Goal: Task Accomplishment & Management: Complete application form

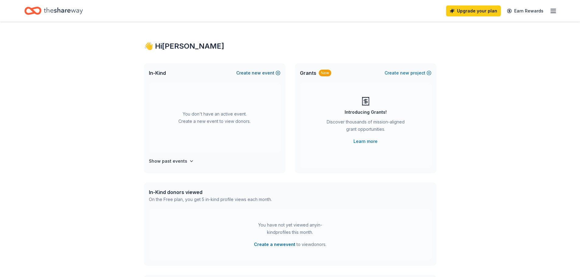
click at [246, 72] on button "Create new event" at bounding box center [258, 72] width 44 height 7
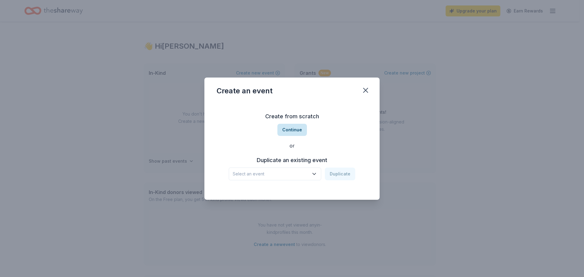
click at [291, 126] on button "Continue" at bounding box center [292, 130] width 30 height 12
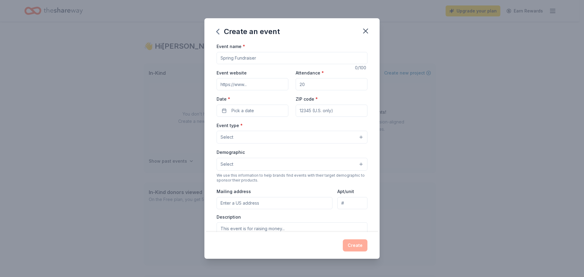
click at [263, 58] on input "Event name *" at bounding box center [292, 58] width 151 height 12
type input "Tom C. Clark High School - Class of 2005 - 20 year Reunion"
click at [238, 82] on input "Event website" at bounding box center [253, 84] width 72 height 12
paste input "[URL][DOMAIN_NAME]"
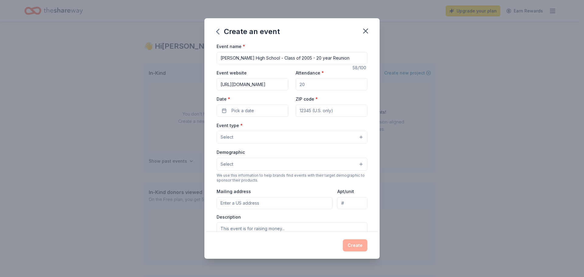
type input "https://ticketstripe.com/TomCClark-Classof2005-20yearReunion?fbclid=IwY2xjawMQb…"
click at [322, 86] on input "Attendance *" at bounding box center [332, 84] width 72 height 12
click at [321, 86] on input "Attendance *" at bounding box center [332, 84] width 72 height 12
click at [332, 84] on input "Attendance *" at bounding box center [332, 84] width 72 height 12
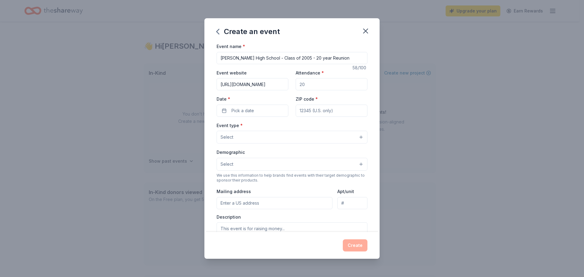
click at [266, 103] on div "Date * Pick a date" at bounding box center [253, 106] width 72 height 22
click at [322, 85] on input "Attendance *" at bounding box center [332, 84] width 72 height 12
click at [329, 85] on input "Attendance *" at bounding box center [332, 84] width 72 height 12
type input "90"
click at [270, 116] on button "Pick a date" at bounding box center [253, 111] width 72 height 12
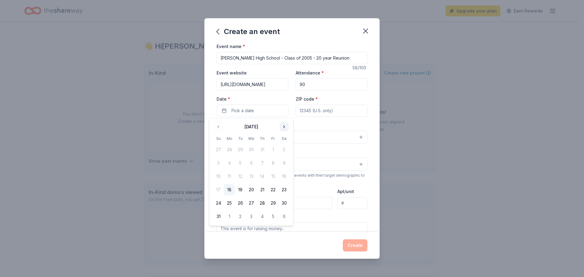
click at [283, 124] on button "Go to next month" at bounding box center [284, 127] width 9 height 9
click at [286, 187] on button "27" at bounding box center [284, 189] width 11 height 11
click at [344, 108] on input "ZIP code *" at bounding box center [332, 111] width 72 height 12
click at [326, 110] on input "ZIP code *" at bounding box center [332, 111] width 72 height 12
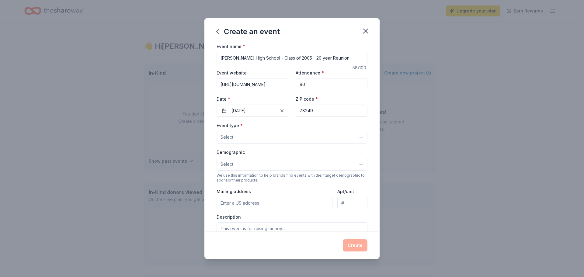
type input "78249"
click at [238, 142] on button "Select" at bounding box center [292, 137] width 151 height 13
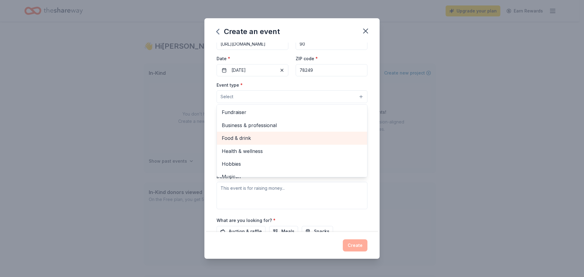
click at [266, 137] on span "Food & drink" at bounding box center [292, 138] width 141 height 8
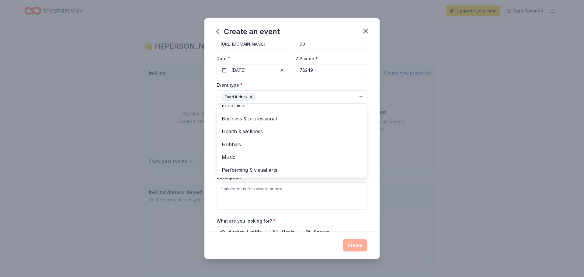
click at [208, 122] on div "Event name * Tom C. Clark High School - Class of 2005 - 20 year Reunion 58 /100…" at bounding box center [291, 138] width 175 height 190
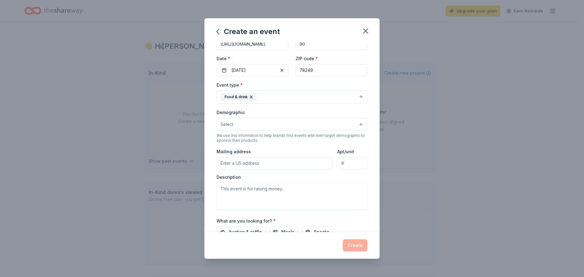
click at [262, 124] on button "Select" at bounding box center [292, 124] width 151 height 13
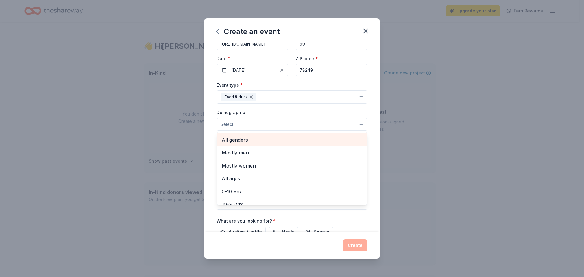
click at [262, 141] on span "All genders" at bounding box center [292, 140] width 141 height 8
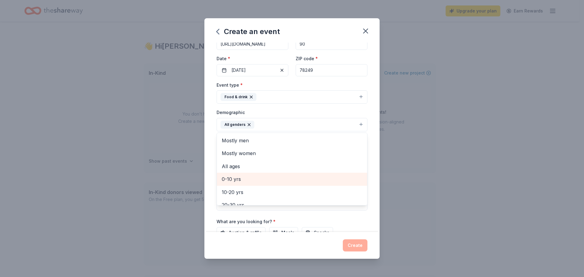
scroll to position [40, 0]
click at [259, 177] on span "30-40 yrs" at bounding box center [292, 177] width 141 height 8
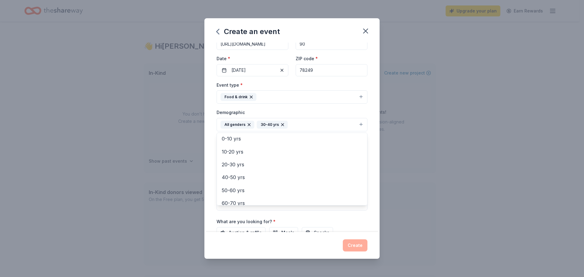
click at [369, 214] on div "Event name * Tom C. Clark High School - Class of 2005 - 20 year Reunion 58 /100…" at bounding box center [291, 138] width 175 height 190
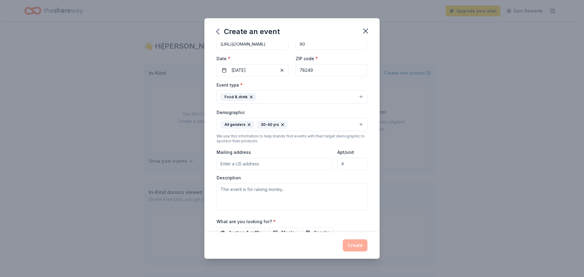
click at [252, 166] on input "Mailing address" at bounding box center [275, 164] width 116 height 12
type input "2130 Collingsfield Dr."
click at [269, 190] on textarea at bounding box center [292, 196] width 151 height 27
click at [244, 196] on textarea at bounding box center [292, 196] width 151 height 27
paste textarea "The mission of the Class Reunion Committee is to foster lifelong connections am…"
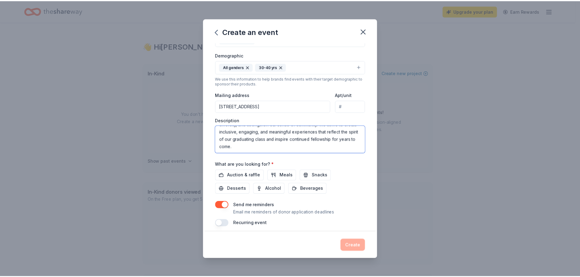
scroll to position [103, 0]
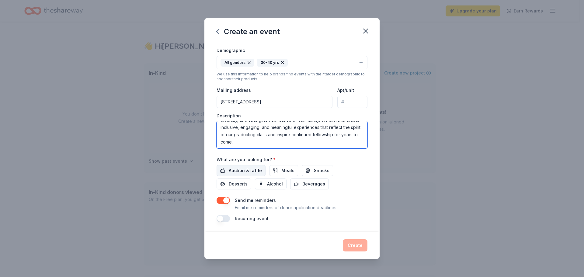
type textarea "The mission of the Class Reunion Committee is to foster lifelong connections am…"
click at [249, 171] on span "Auction & raffle" at bounding box center [245, 170] width 33 height 7
click at [353, 242] on button "Create" at bounding box center [355, 245] width 25 height 12
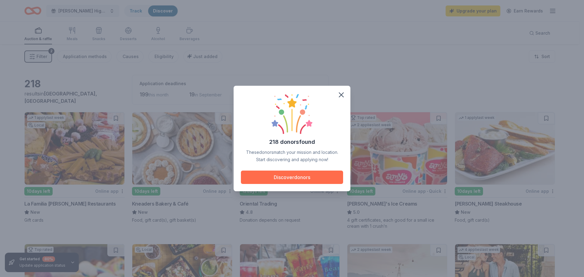
click at [287, 177] on button "Discover donors" at bounding box center [292, 177] width 102 height 13
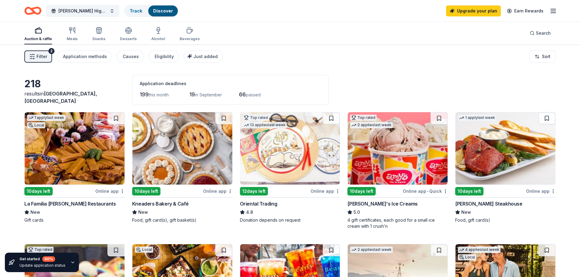
click at [479, 162] on img at bounding box center [505, 148] width 100 height 72
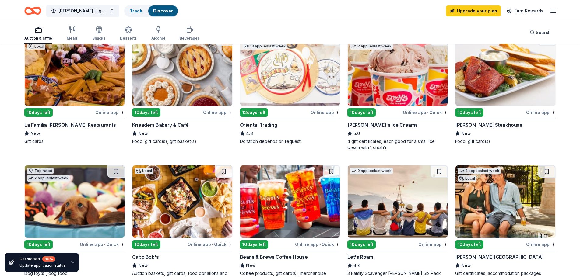
scroll to position [122, 0]
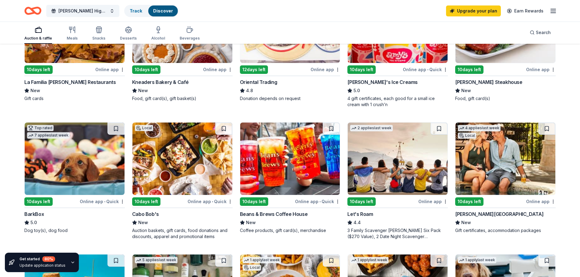
click at [519, 169] on img at bounding box center [505, 159] width 100 height 72
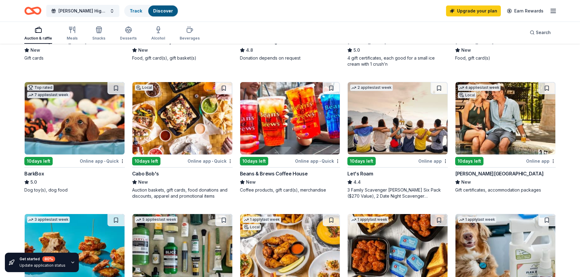
click at [383, 117] on img at bounding box center [397, 118] width 100 height 72
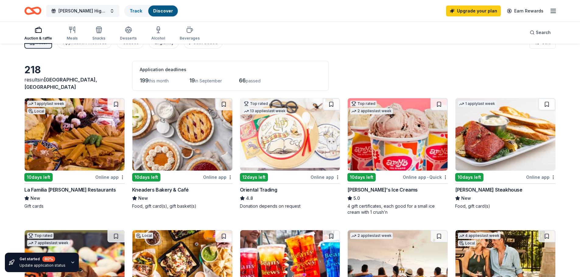
scroll to position [0, 0]
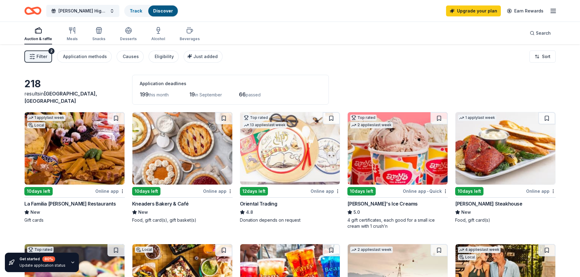
click at [33, 10] on icon "Home" at bounding box center [35, 11] width 9 height 6
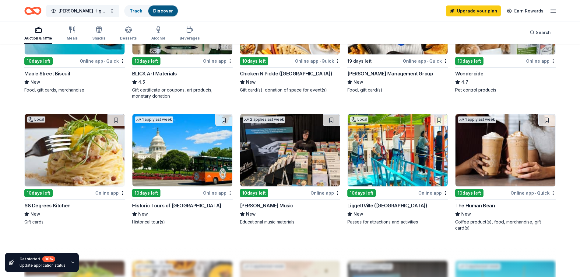
scroll to position [446, 0]
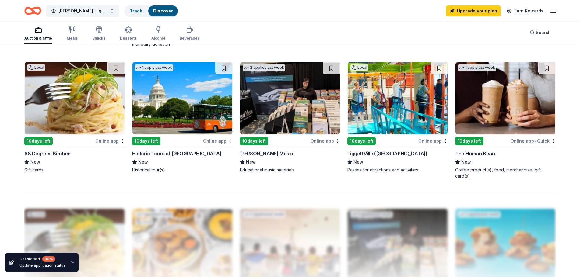
click at [392, 98] on img at bounding box center [397, 98] width 100 height 72
click at [78, 101] on img at bounding box center [75, 98] width 100 height 72
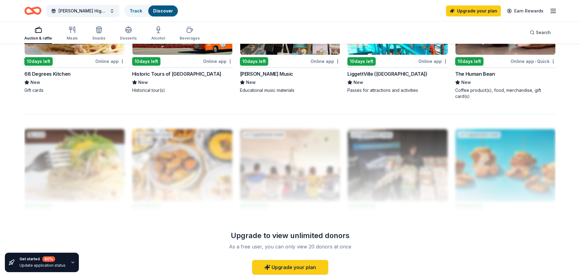
scroll to position [527, 0]
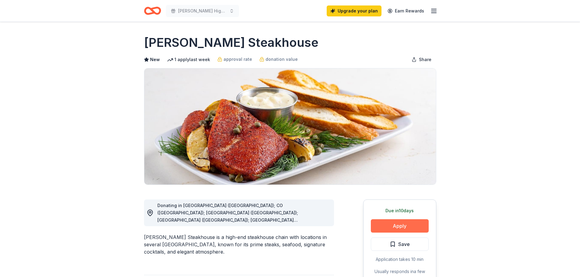
click at [399, 223] on button "Apply" at bounding box center [400, 225] width 58 height 13
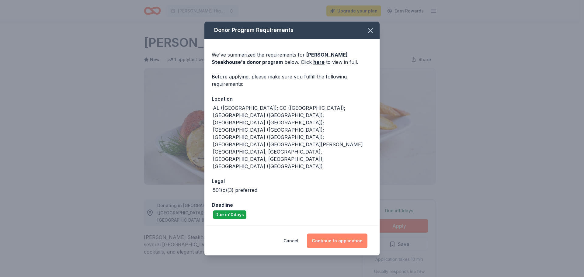
click at [336, 234] on button "Continue to application" at bounding box center [337, 241] width 61 height 15
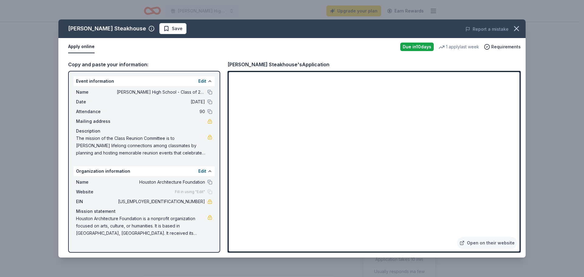
click at [120, 78] on div "Event information Edit" at bounding box center [144, 81] width 141 height 10
drag, startPoint x: 156, startPoint y: 137, endPoint x: 147, endPoint y: 141, distance: 10.3
click at [145, 142] on span "The mission of the Class Reunion Committee is to [PERSON_NAME] lifelong connect…" at bounding box center [141, 146] width 131 height 22
click at [208, 137] on link at bounding box center [209, 137] width 5 height 5
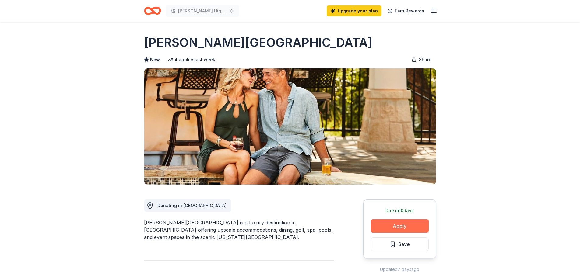
click at [385, 223] on button "Apply" at bounding box center [400, 225] width 58 height 13
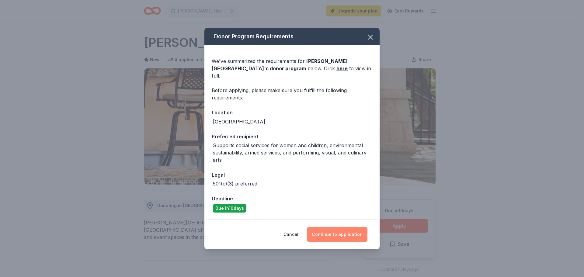
click at [334, 227] on button "Continue to application" at bounding box center [337, 234] width 61 height 15
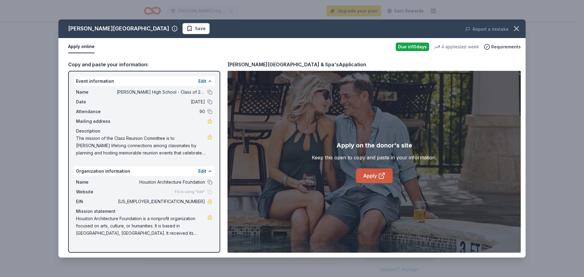
click at [373, 176] on link "Apply" at bounding box center [374, 176] width 37 height 15
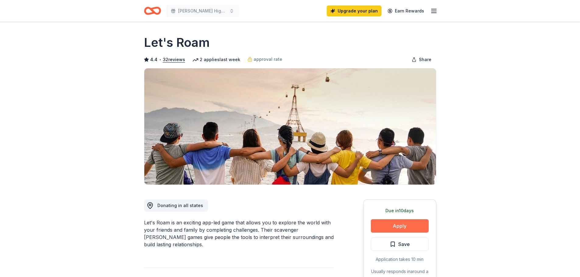
click at [382, 225] on button "Apply" at bounding box center [400, 225] width 58 height 13
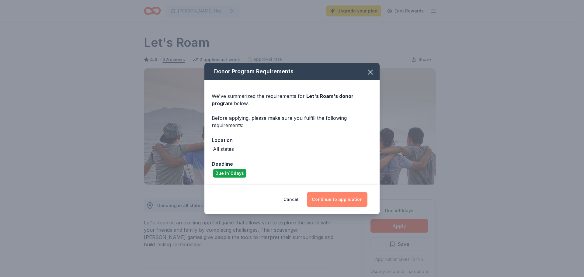
click at [325, 196] on button "Continue to application" at bounding box center [337, 199] width 61 height 15
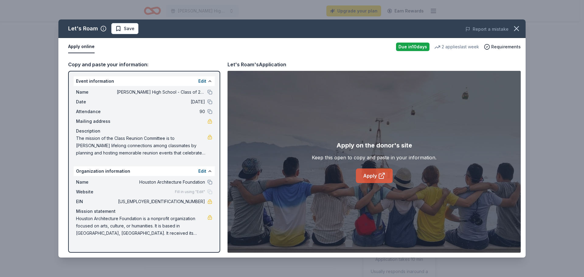
click at [367, 175] on link "Apply" at bounding box center [374, 176] width 37 height 15
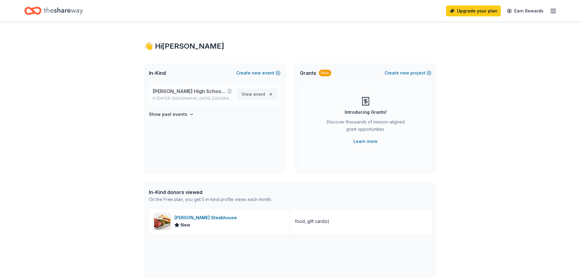
click at [259, 95] on span "event" at bounding box center [259, 94] width 12 height 5
click at [230, 89] on button at bounding box center [229, 91] width 6 height 5
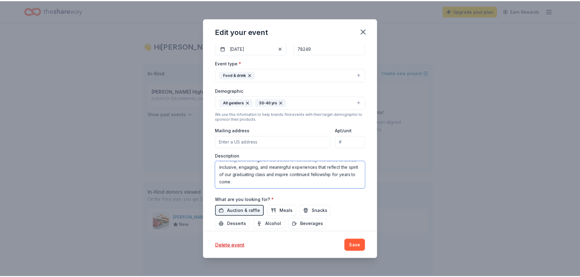
scroll to position [140, 0]
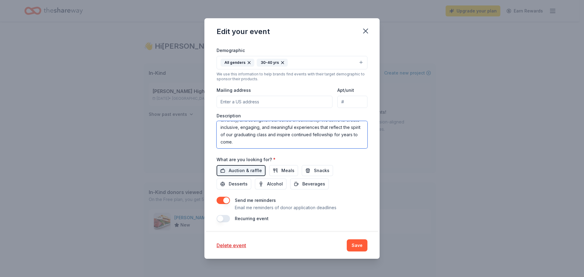
drag, startPoint x: 220, startPoint y: 187, endPoint x: 408, endPoint y: 232, distance: 192.6
click at [408, 232] on div "Edit your event Update donors you've applied to Let donors know of any updates …" at bounding box center [292, 138] width 584 height 277
click at [354, 245] on button "Save" at bounding box center [357, 245] width 21 height 12
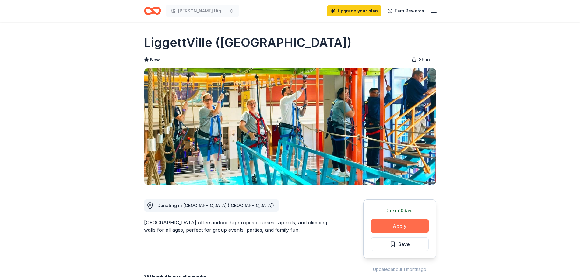
click at [405, 224] on button "Apply" at bounding box center [400, 225] width 58 height 13
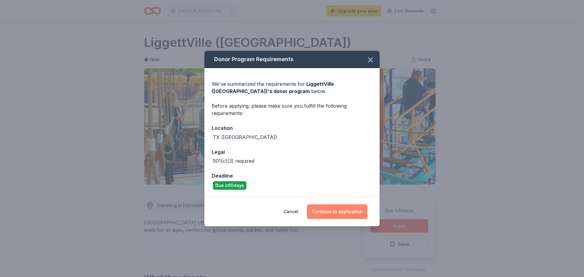
click at [332, 208] on button "Continue to application" at bounding box center [337, 211] width 61 height 15
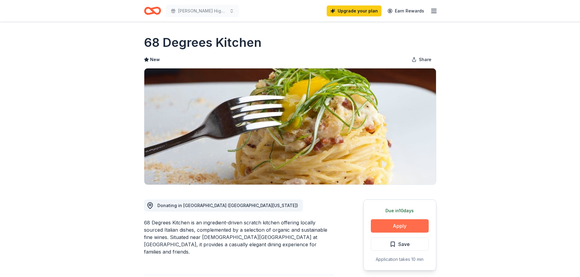
click at [391, 222] on button "Apply" at bounding box center [400, 225] width 58 height 13
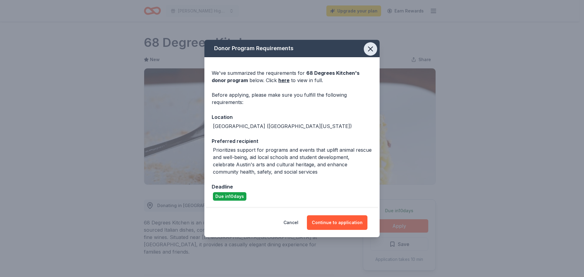
click at [373, 51] on icon "button" at bounding box center [370, 49] width 9 height 9
